Goal: Task Accomplishment & Management: Manage account settings

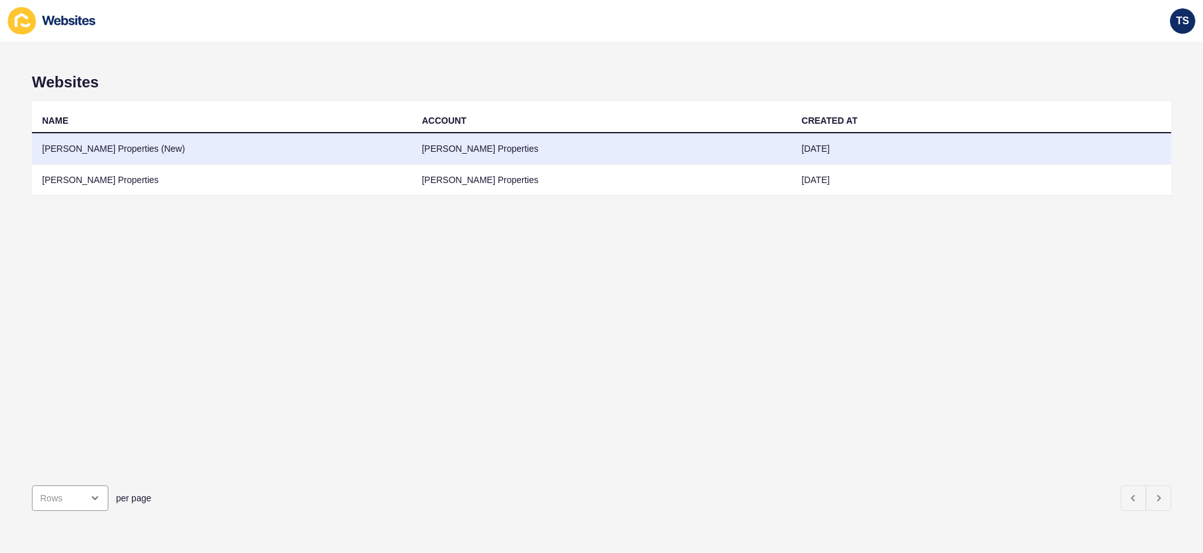
click at [129, 148] on td "[PERSON_NAME] Properties (New)" at bounding box center [222, 148] width 380 height 31
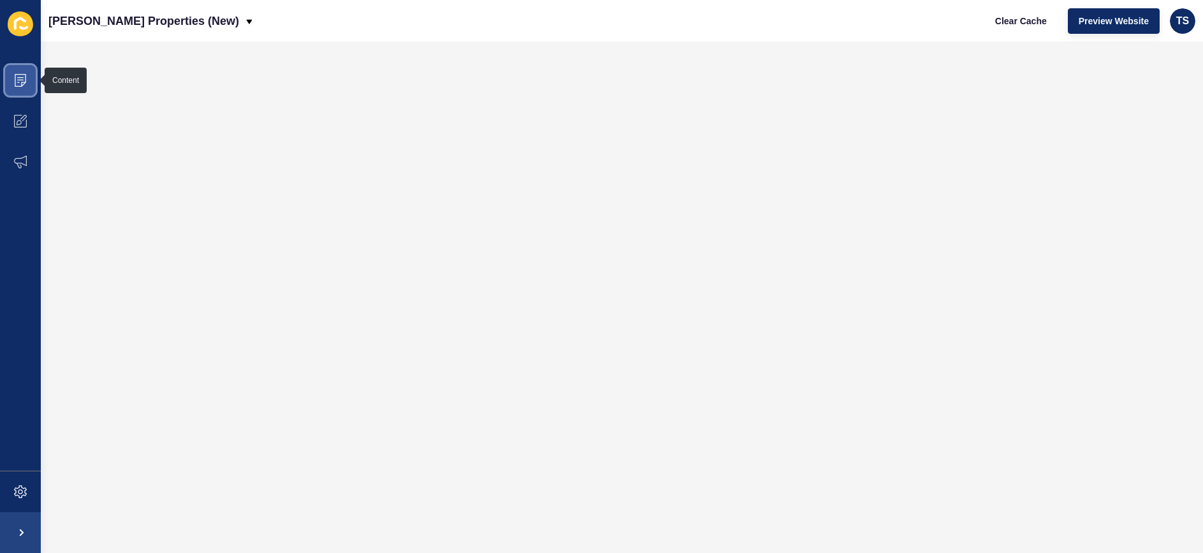
click at [19, 80] on icon at bounding box center [20, 80] width 13 height 13
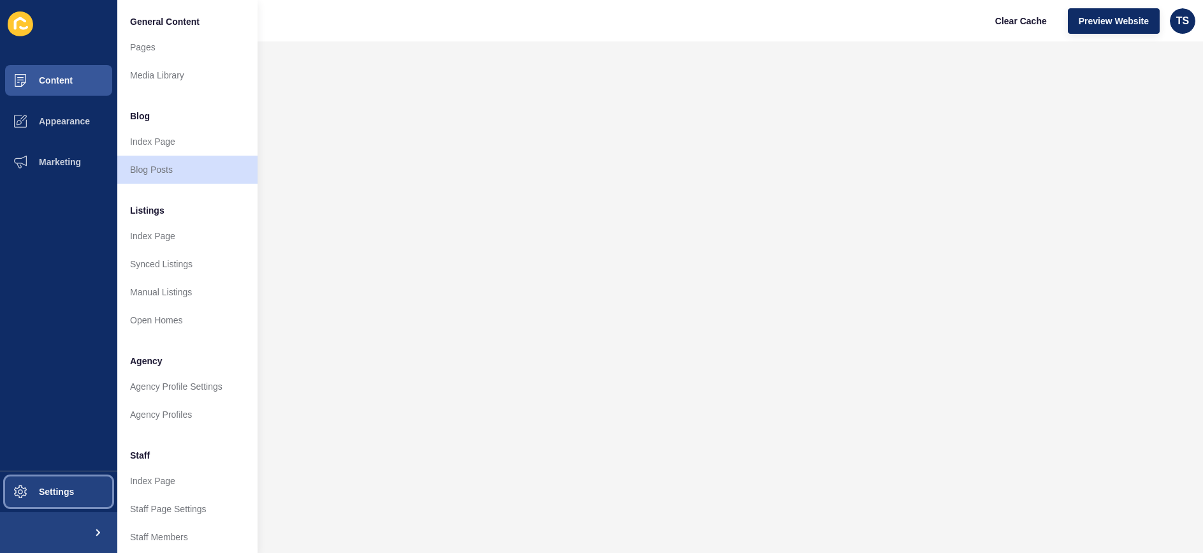
click at [38, 487] on span "Settings" at bounding box center [36, 492] width 76 height 10
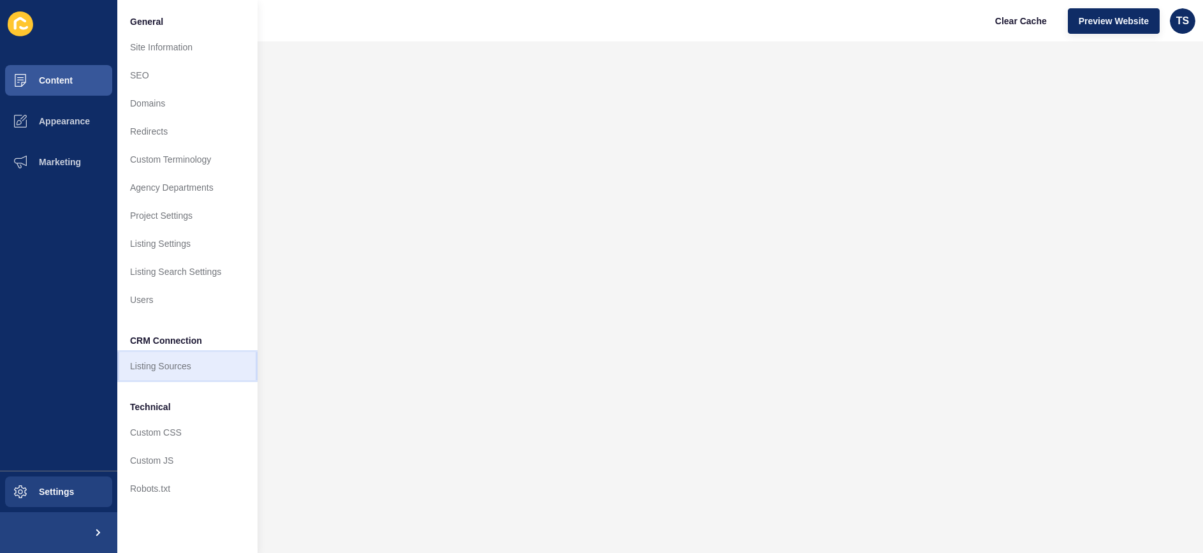
click at [201, 365] on link "Listing Sources" at bounding box center [187, 366] width 140 height 28
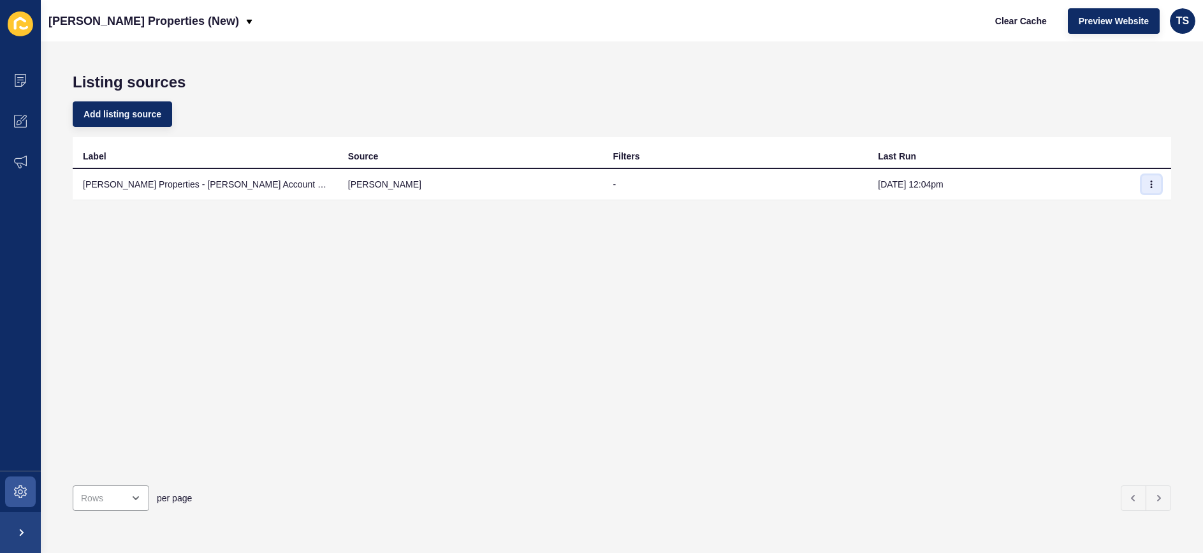
click at [1153, 186] on icon "button" at bounding box center [1152, 184] width 8 height 8
click at [1122, 210] on link "Sync now" at bounding box center [1116, 210] width 89 height 28
click at [744, 54] on div "Listing sources Add listing source Label Source Filters Last Run Novak Properti…" at bounding box center [622, 296] width 1162 height 511
